Goal: Find specific fact: Find specific fact

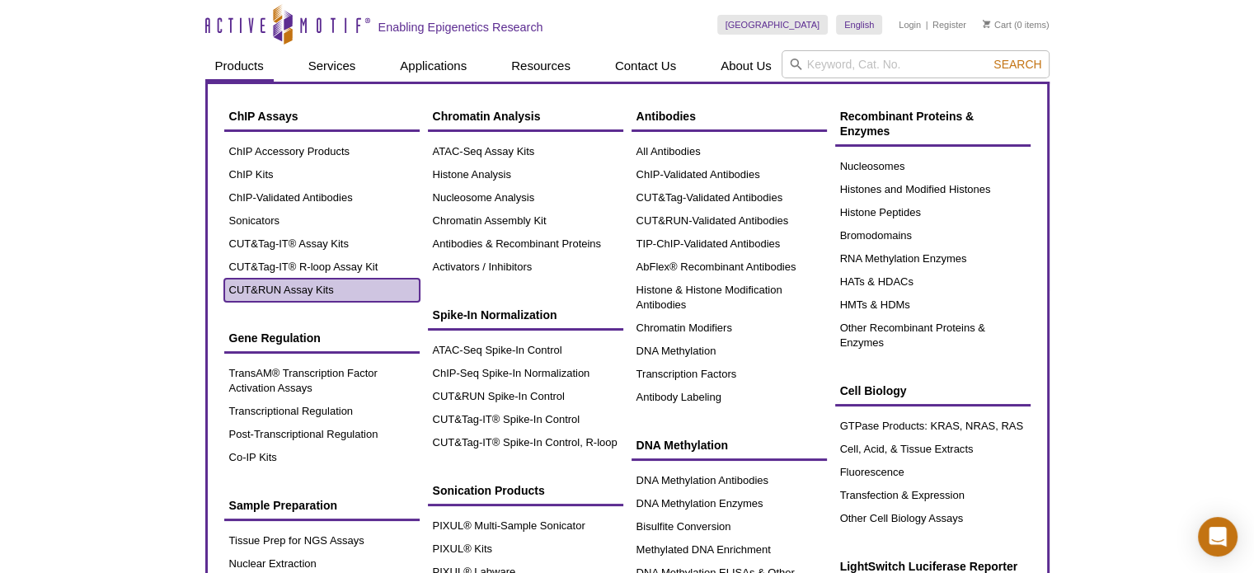
click at [303, 290] on link "CUT&RUN Assay Kits" at bounding box center [321, 290] width 195 height 23
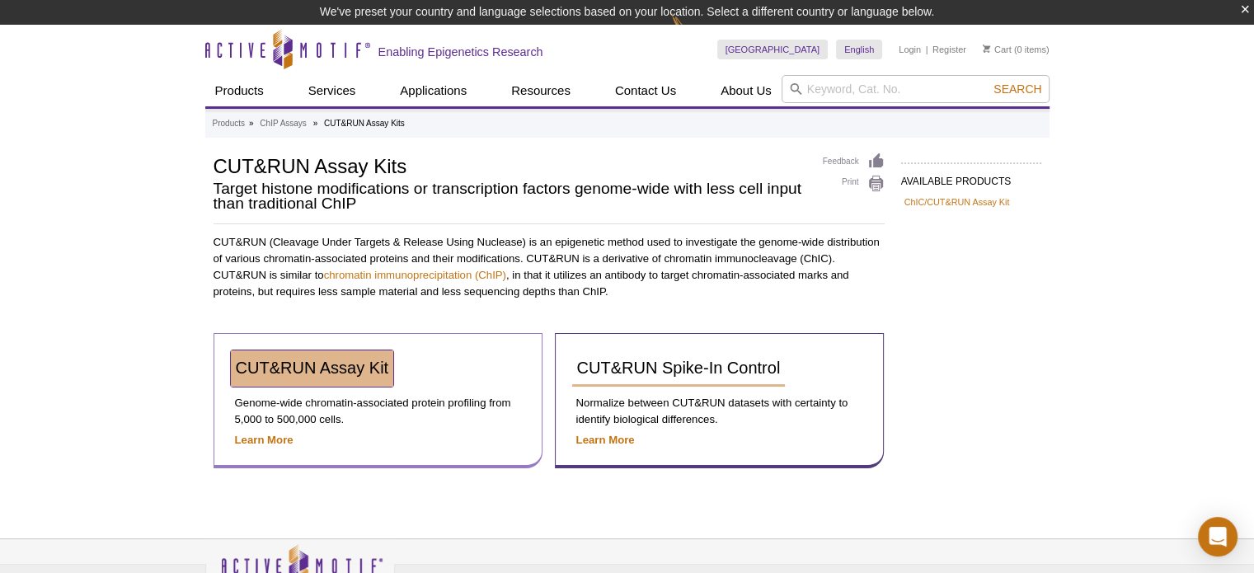
click at [354, 361] on span "CUT&RUN Assay Kit" at bounding box center [312, 368] width 153 height 18
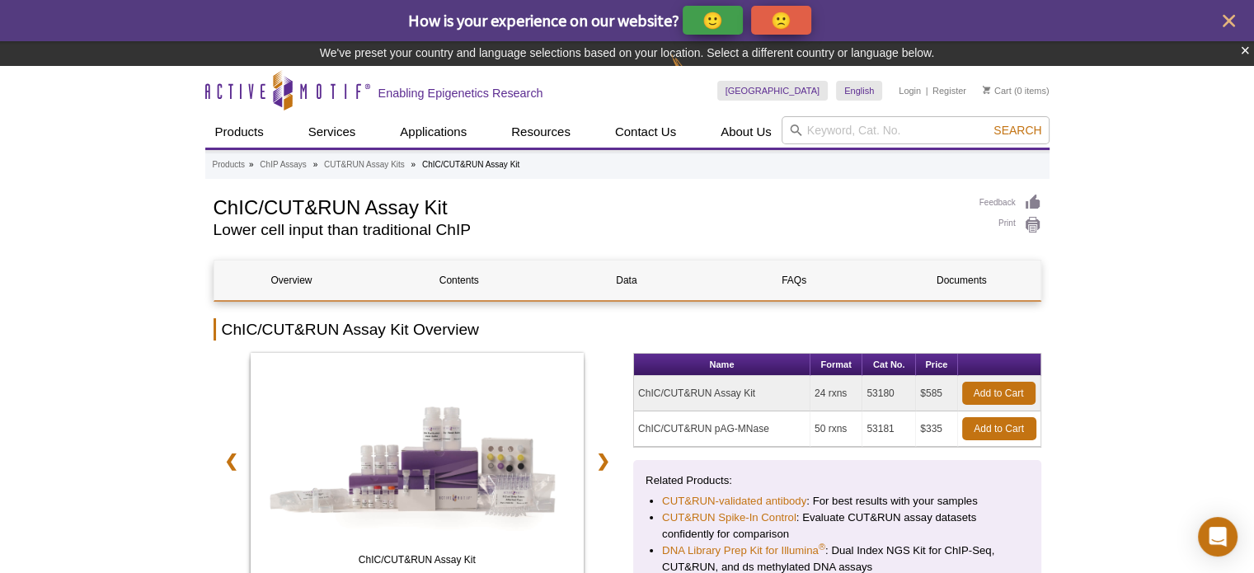
drag, startPoint x: 894, startPoint y: 353, endPoint x: 864, endPoint y: 405, distance: 59.8
click at [864, 405] on td "53180" at bounding box center [889, 393] width 54 height 35
copy td "53180"
